Goal: Transaction & Acquisition: Book appointment/travel/reservation

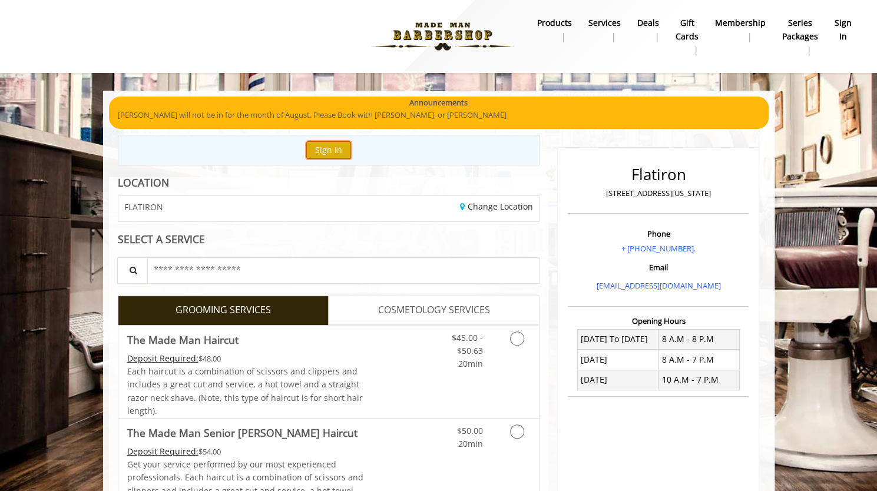
click at [327, 150] on button "Sign In" at bounding box center [328, 149] width 45 height 17
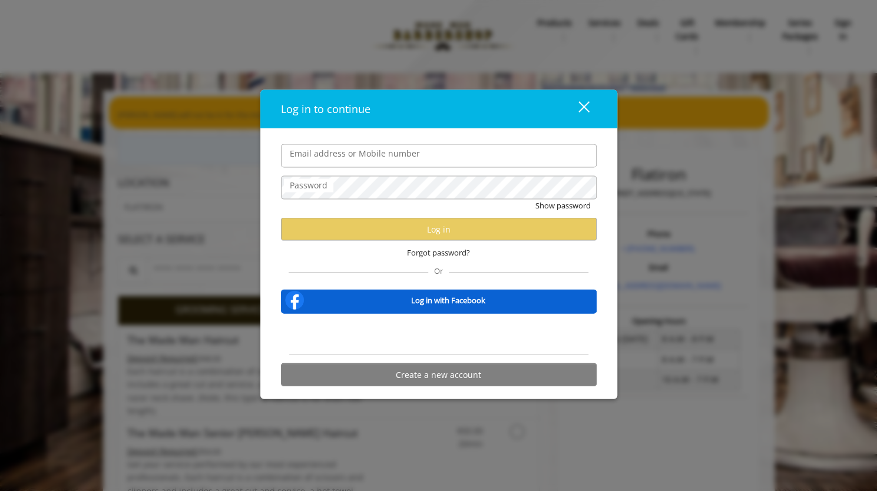
click at [330, 155] on input "Email address or Mobile number" at bounding box center [439, 156] width 316 height 24
type input "**********"
click at [437, 203] on div "Show password" at bounding box center [439, 209] width 316 height 18
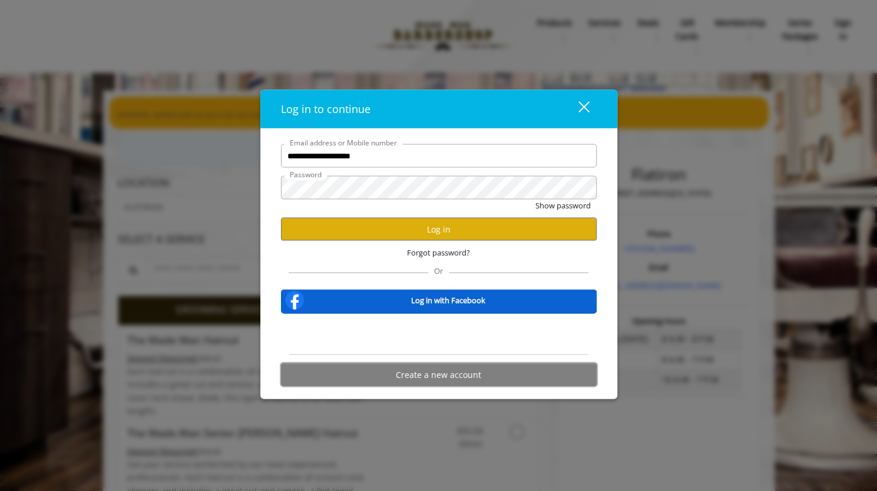
click at [414, 376] on button "Create a new account" at bounding box center [439, 375] width 316 height 23
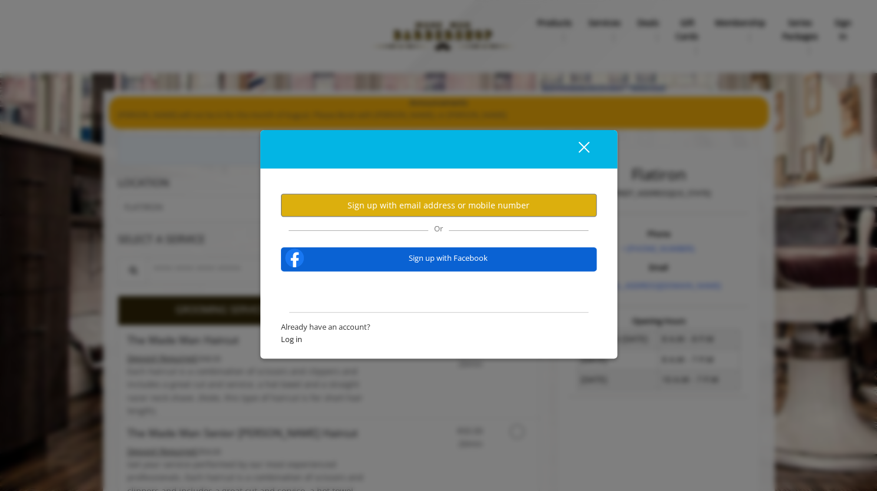
click at [588, 146] on button "close" at bounding box center [577, 149] width 40 height 24
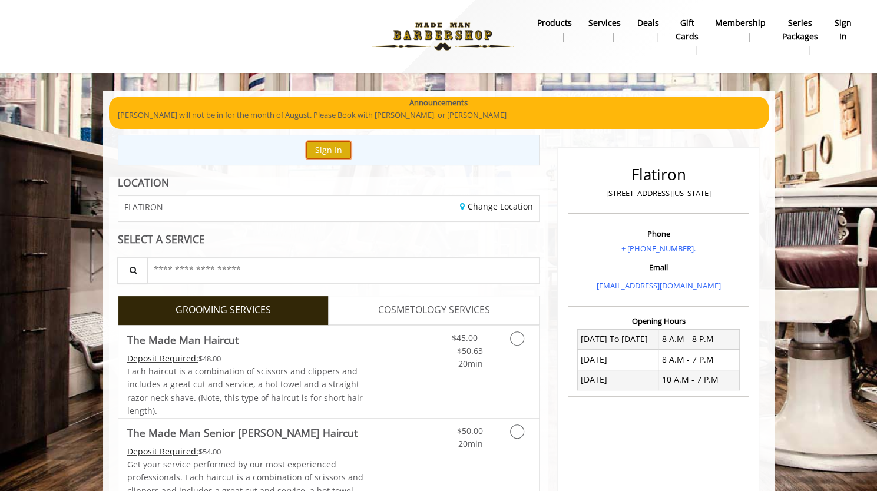
click at [317, 148] on button "Sign In" at bounding box center [328, 149] width 45 height 17
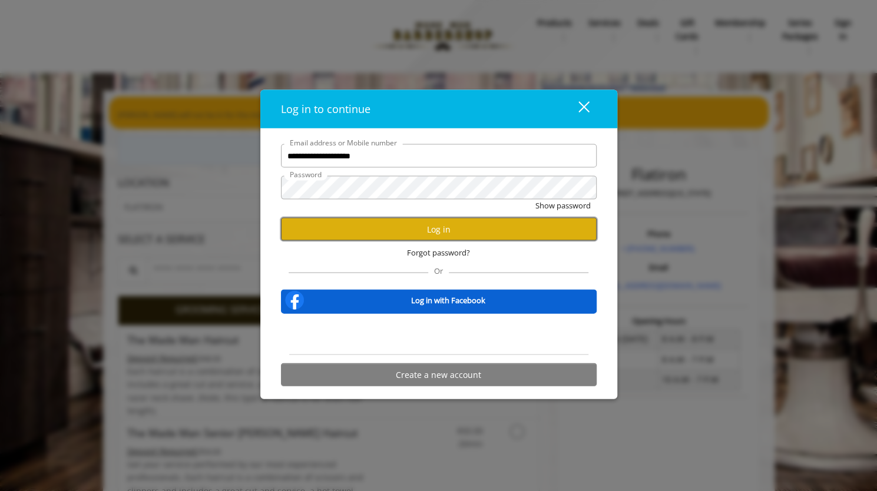
click at [438, 230] on button "Log in" at bounding box center [439, 229] width 316 height 23
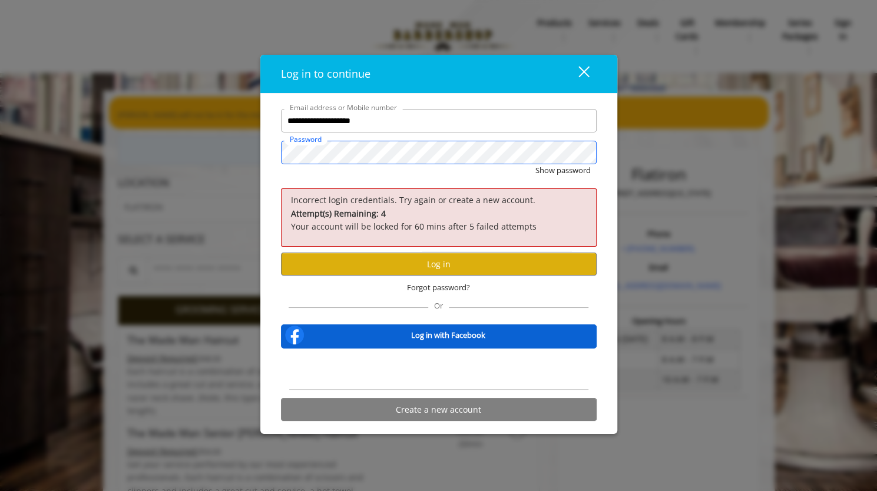
click at [536, 164] on button "Show password" at bounding box center [563, 170] width 55 height 12
click at [380, 263] on button "Log in" at bounding box center [439, 264] width 316 height 23
click at [767, 307] on div "**********" at bounding box center [438, 245] width 877 height 491
click at [582, 67] on div "close" at bounding box center [577, 74] width 24 height 18
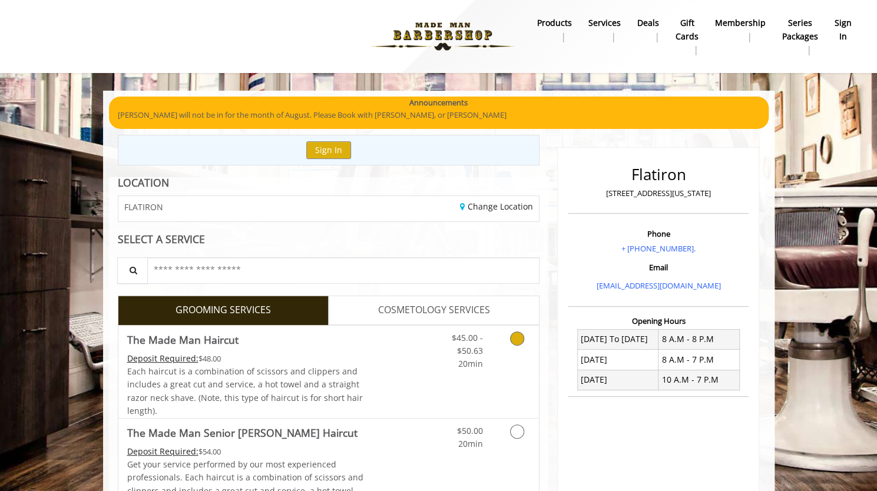
click at [517, 340] on icon "Grooming services" at bounding box center [517, 339] width 14 height 14
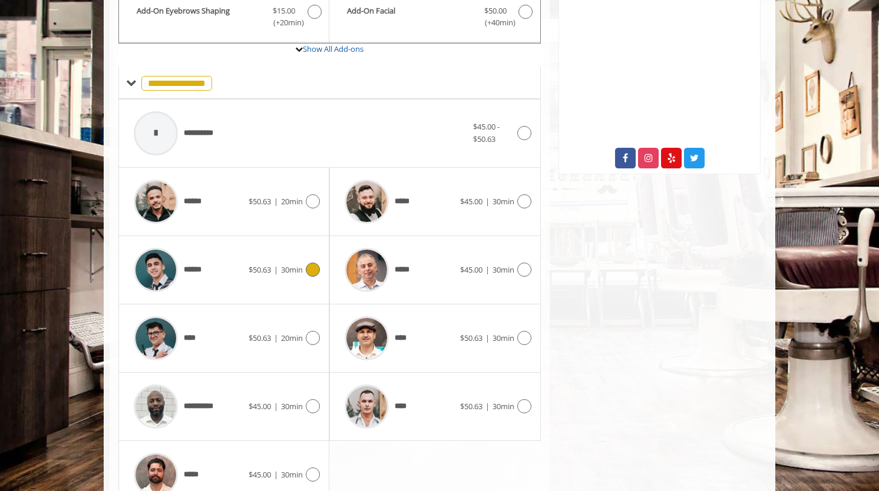
scroll to position [471, 0]
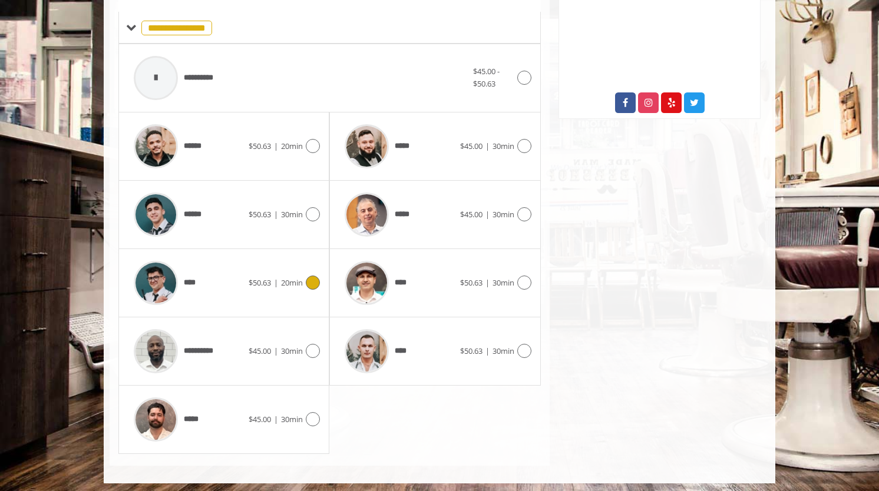
click at [313, 287] on div "**** $50.63 | 20min" at bounding box center [224, 283] width 192 height 56
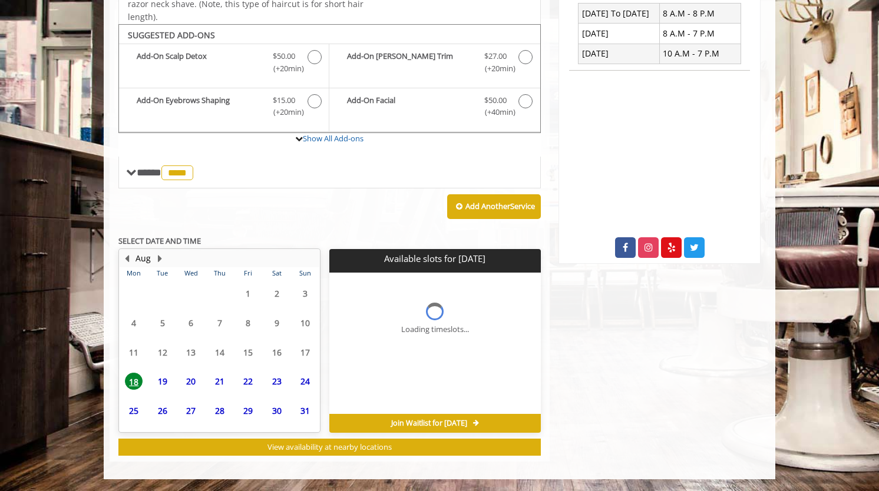
scroll to position [323, 0]
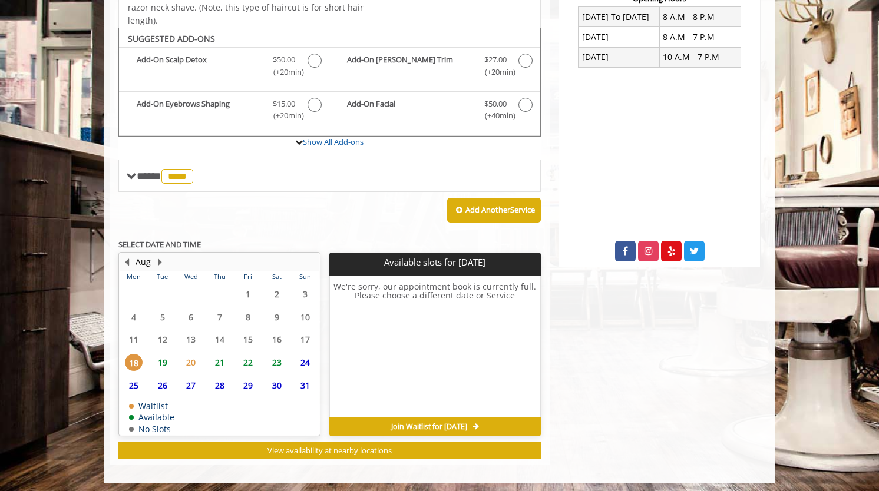
click at [165, 360] on span "19" at bounding box center [163, 362] width 18 height 17
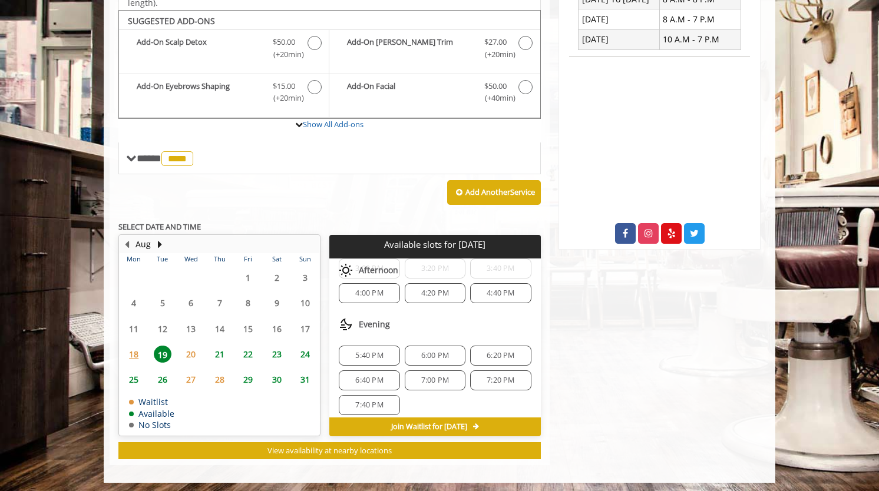
scroll to position [246, 0]
click at [442, 349] on span "6:00 PM" at bounding box center [435, 353] width 28 height 9
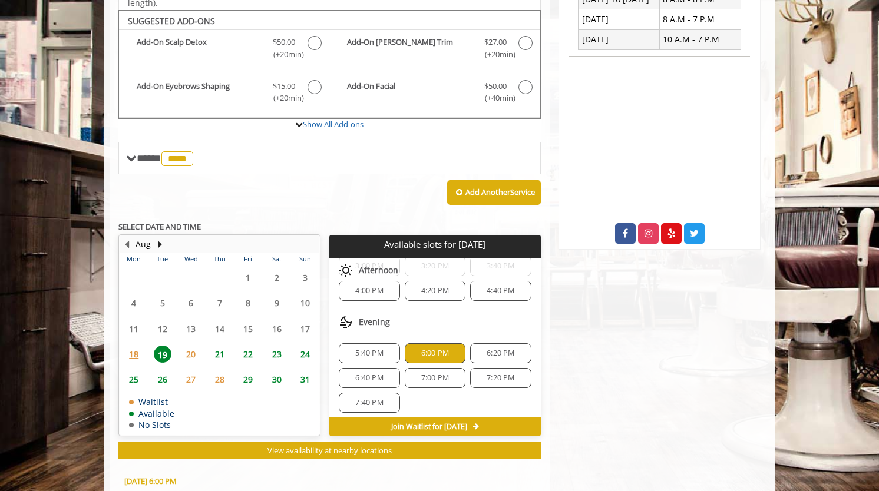
scroll to position [553, 0]
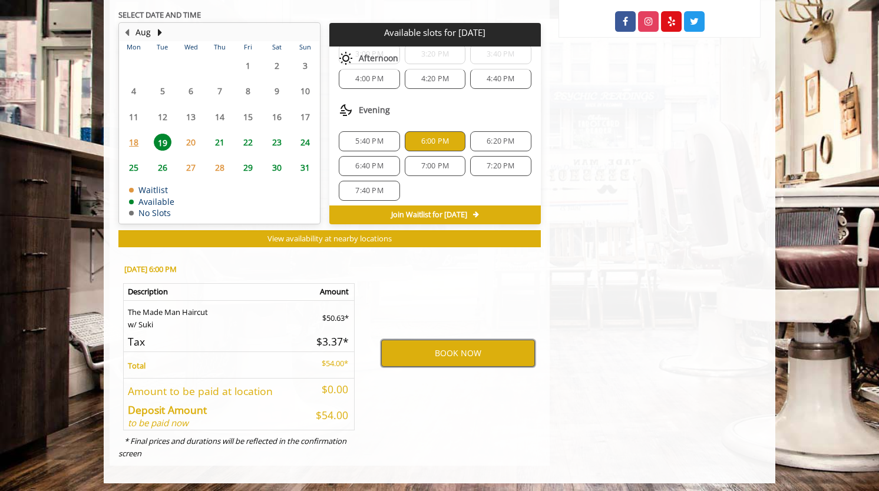
click at [445, 352] on button "BOOK NOW" at bounding box center [458, 353] width 154 height 27
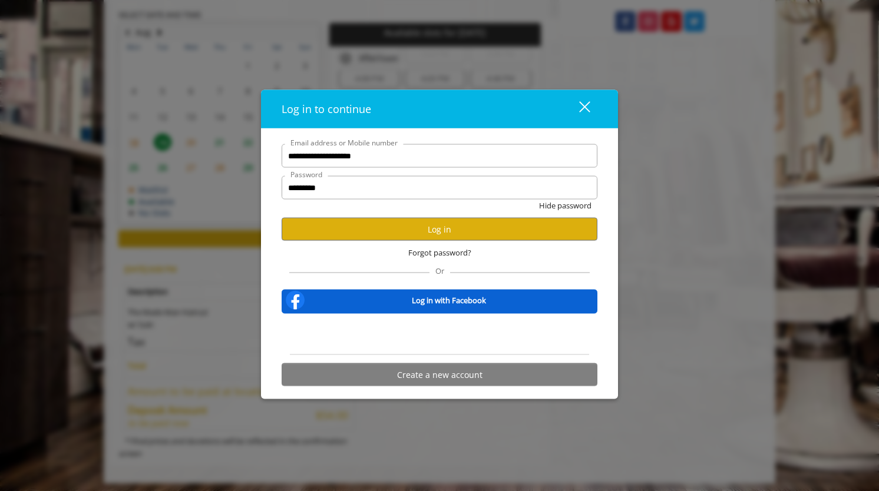
click at [560, 330] on div at bounding box center [440, 335] width 316 height 24
click at [462, 378] on button "Create a new account" at bounding box center [440, 375] width 316 height 23
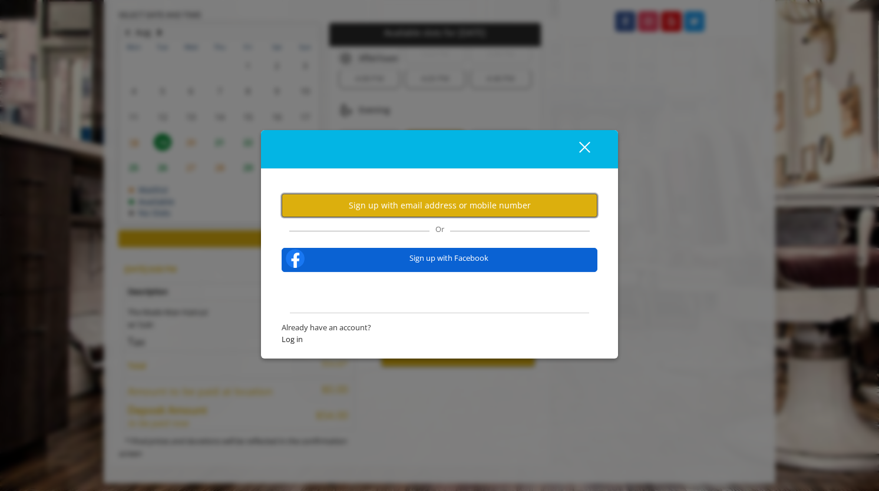
click at [477, 204] on button "Sign up with email address or mobile number" at bounding box center [440, 205] width 316 height 23
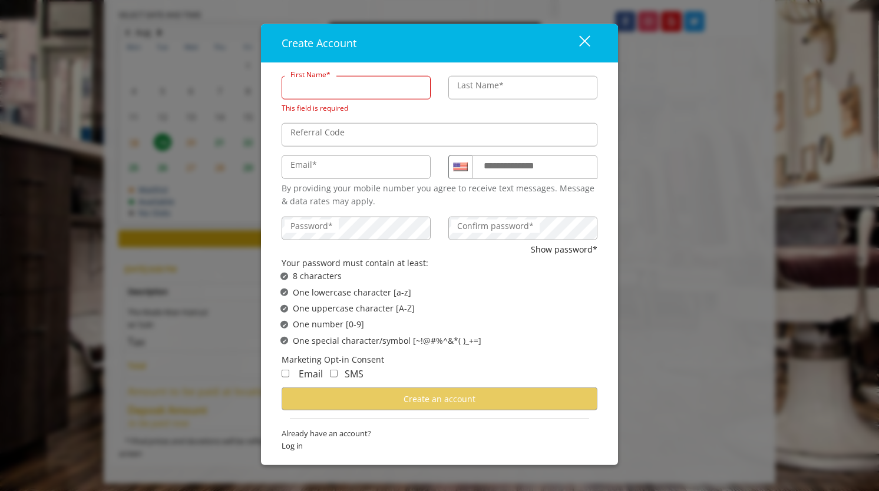
click at [369, 88] on input "First Name*" at bounding box center [356, 88] width 149 height 24
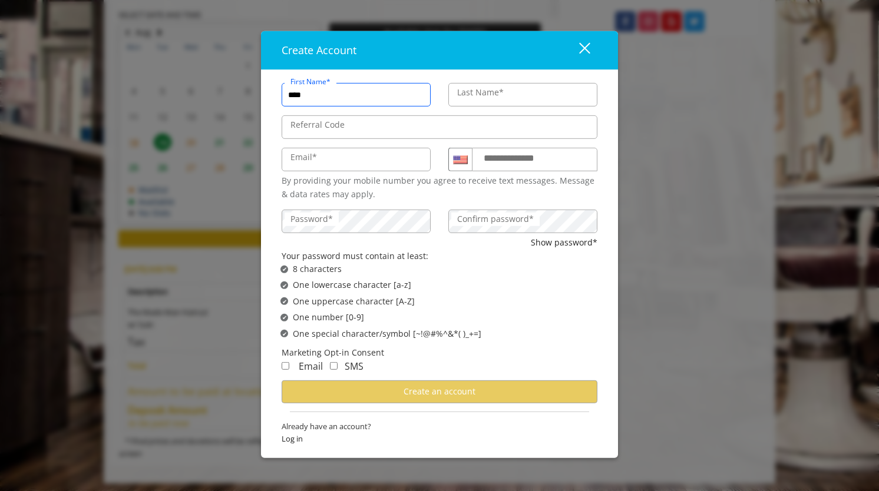
type input "****"
type input "******"
type input "**********"
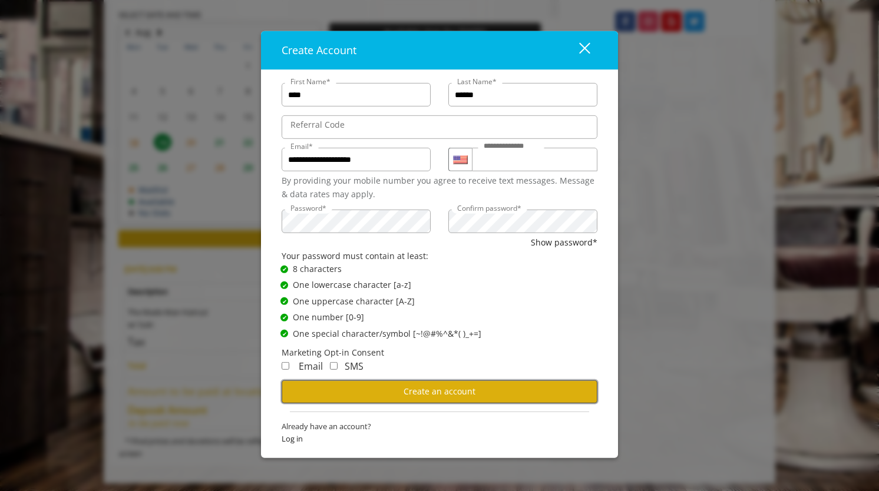
click at [397, 392] on button "Create an account" at bounding box center [440, 392] width 316 height 23
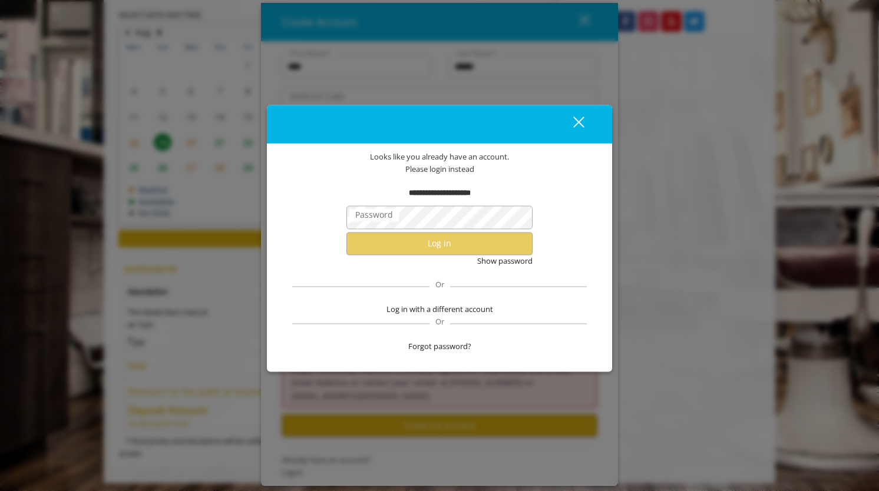
click at [404, 156] on span "Looks like you already have an account ." at bounding box center [439, 157] width 139 height 12
click at [445, 344] on span "Forgot password?" at bounding box center [439, 347] width 63 height 12
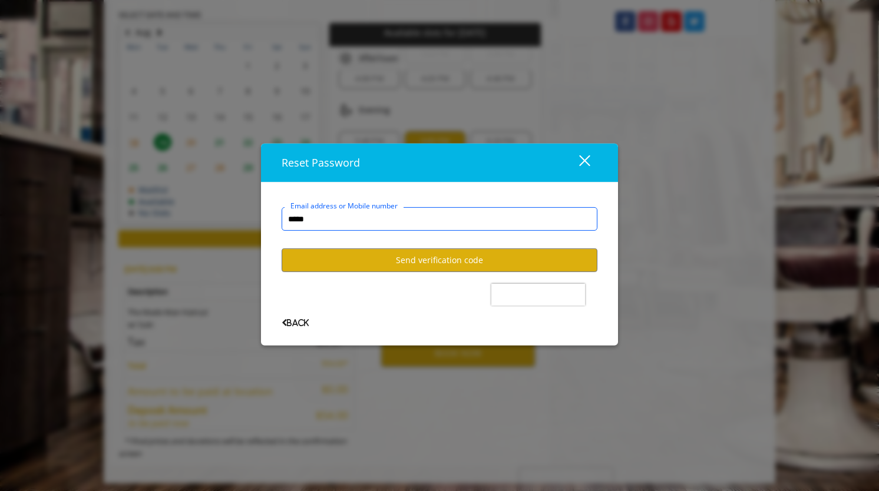
type input "**********"
click at [434, 266] on button "Send verification code" at bounding box center [440, 260] width 316 height 23
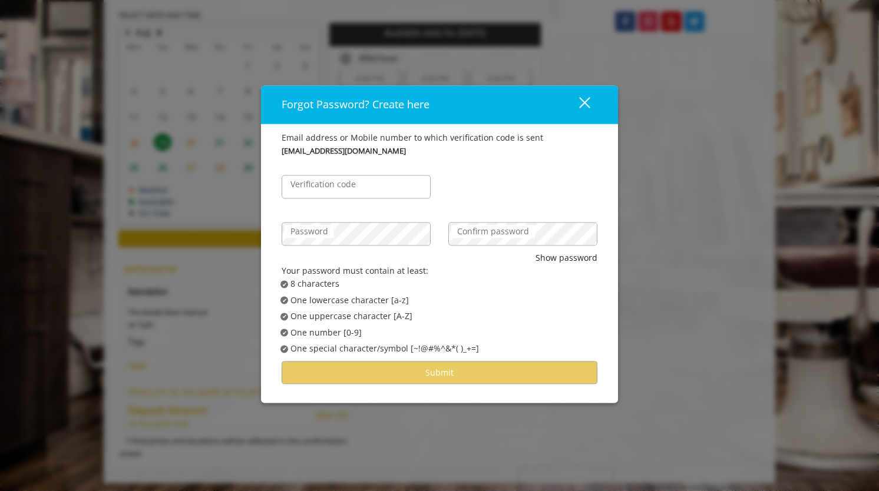
click at [329, 184] on label "Verification code" at bounding box center [323, 184] width 77 height 13
click at [329, 184] on input "Verification code" at bounding box center [356, 187] width 149 height 24
type input "******"
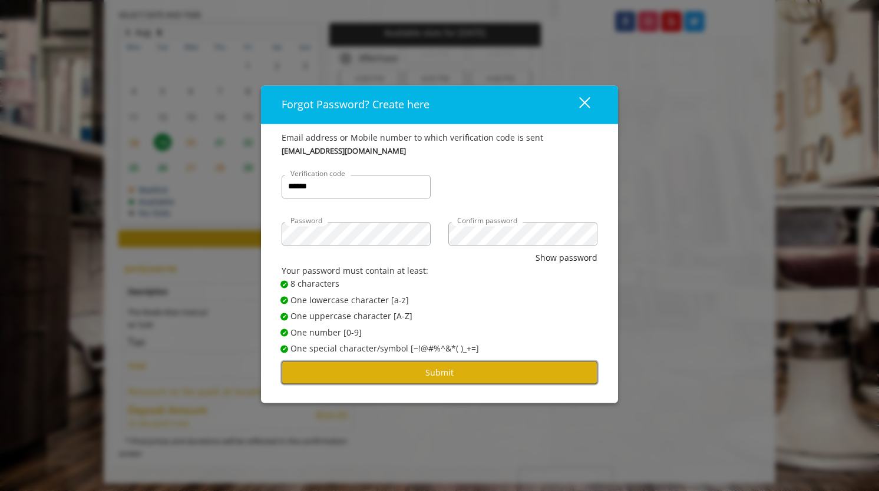
click at [423, 368] on button "Submit" at bounding box center [440, 373] width 316 height 23
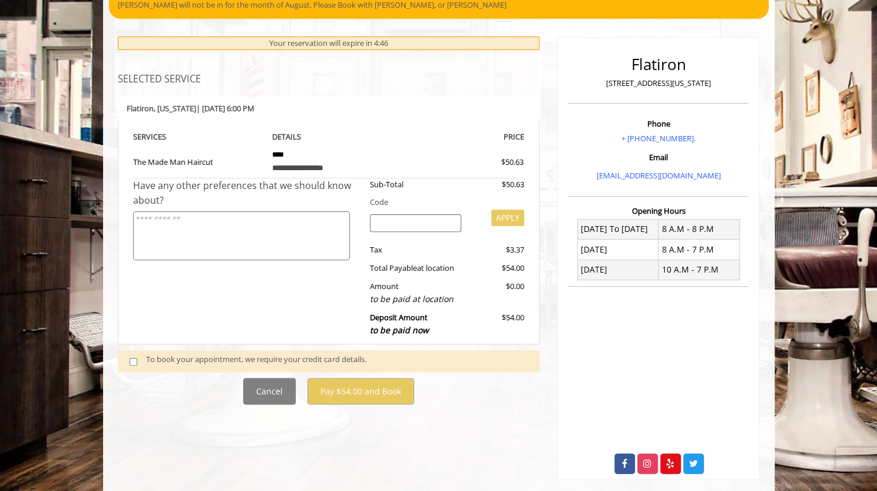
scroll to position [113, 0]
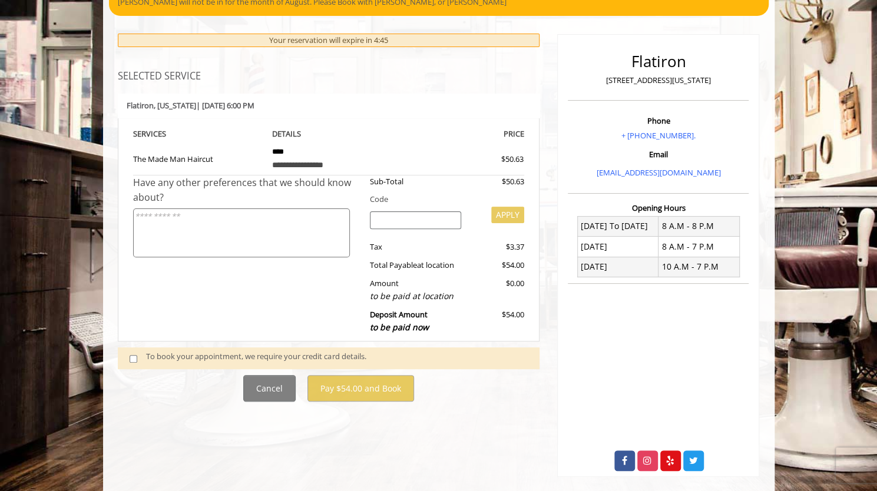
click at [172, 358] on div "To book your appointment, we require your credit card details." at bounding box center [337, 359] width 382 height 16
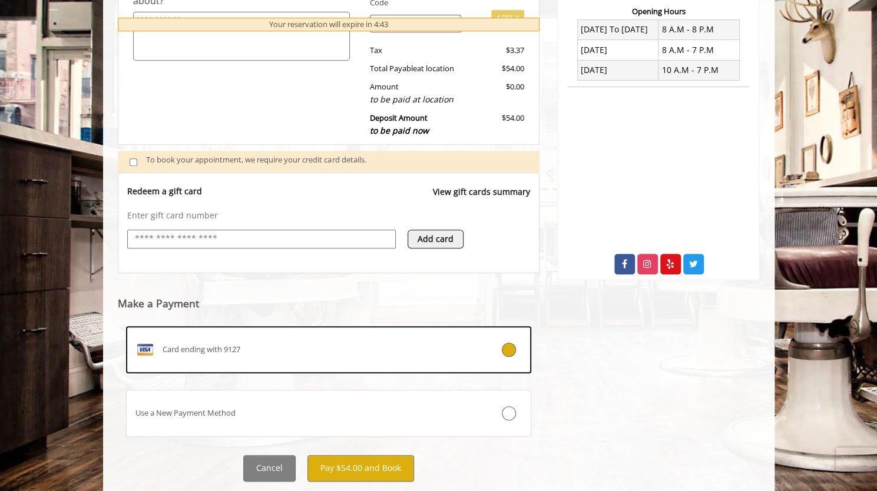
scroll to position [314, 0]
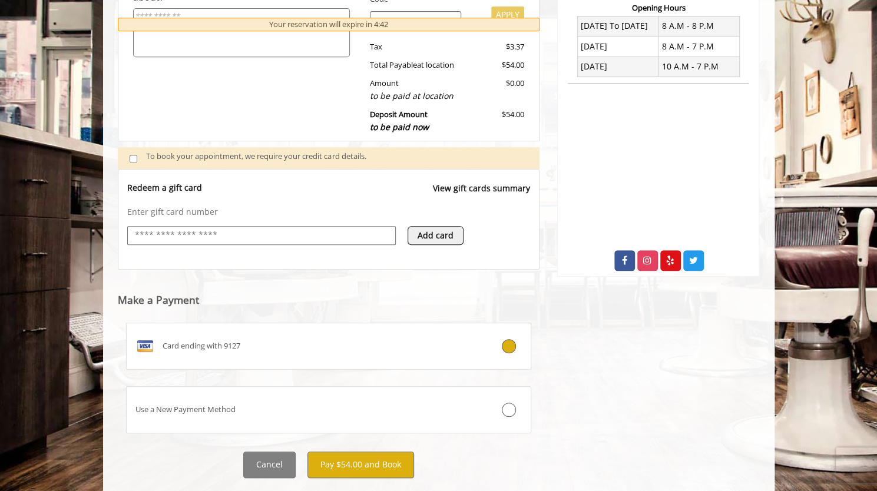
click at [235, 239] on input "text" at bounding box center [262, 236] width 256 height 14
click at [431, 303] on h5 "Make a Payment" at bounding box center [329, 302] width 423 height 15
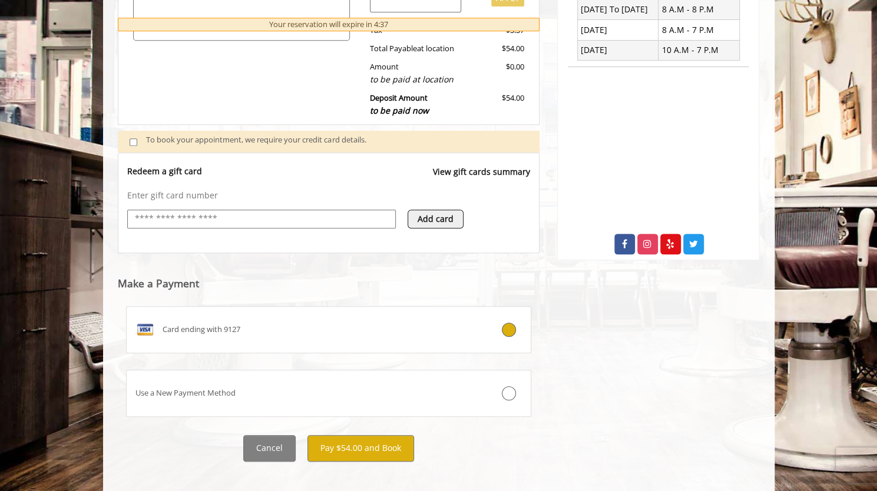
scroll to position [339, 0]
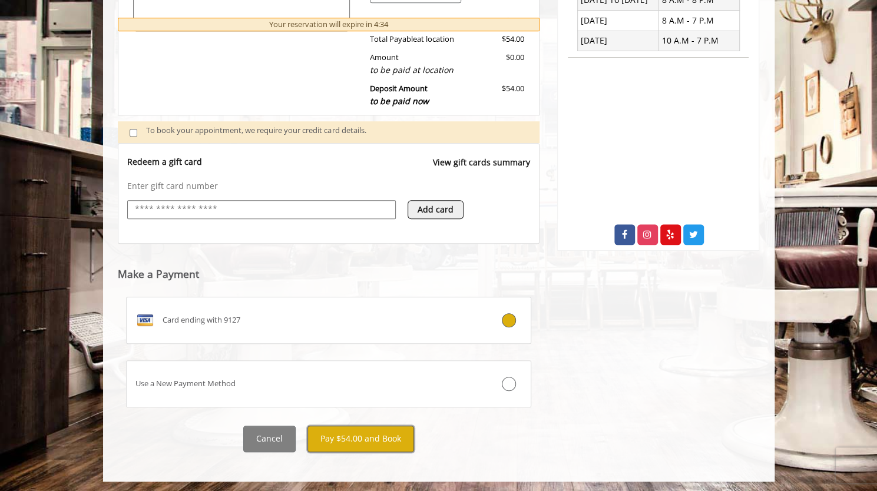
click at [361, 441] on button "Pay $54.00 and Book" at bounding box center [361, 439] width 107 height 27
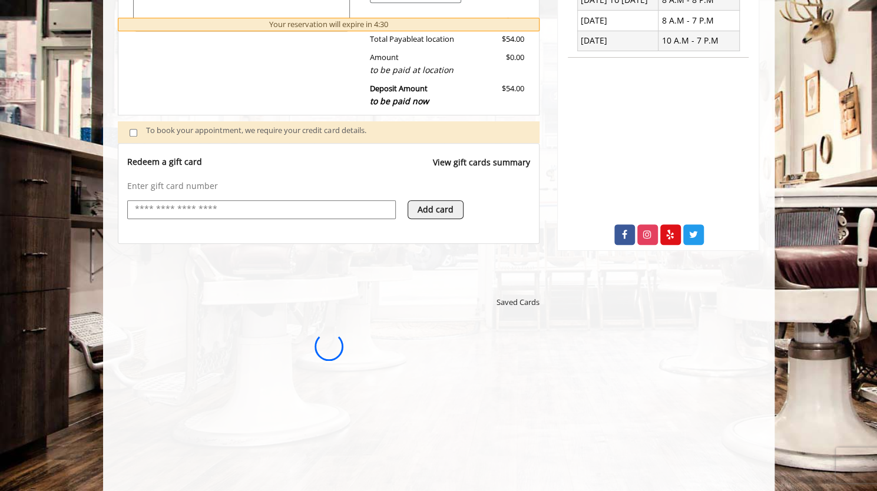
scroll to position [0, 0]
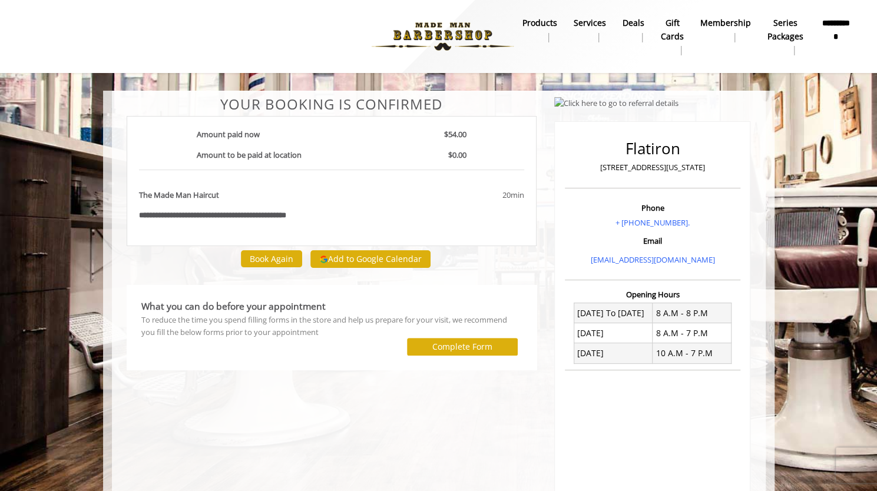
click at [146, 216] on b "**********" at bounding box center [155, 216] width 32 height 8
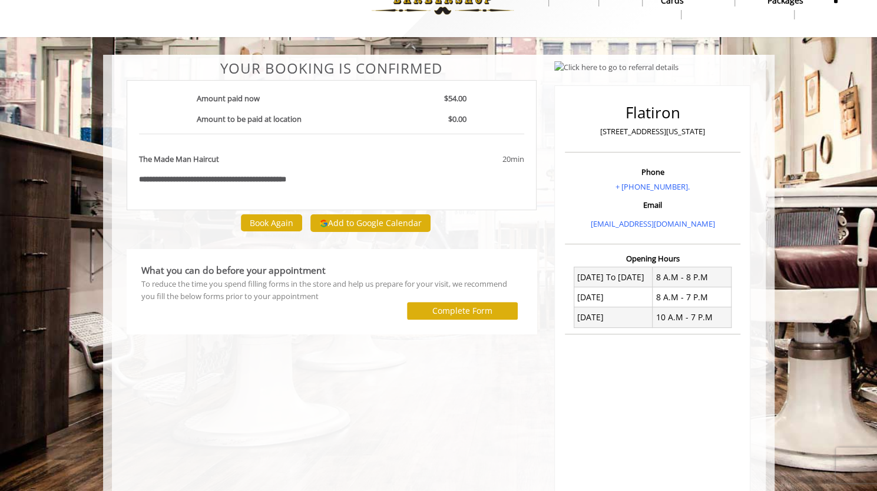
click at [186, 264] on b "What you can do before your appointment" at bounding box center [233, 270] width 184 height 13
